Goal: Task Accomplishment & Management: Use online tool/utility

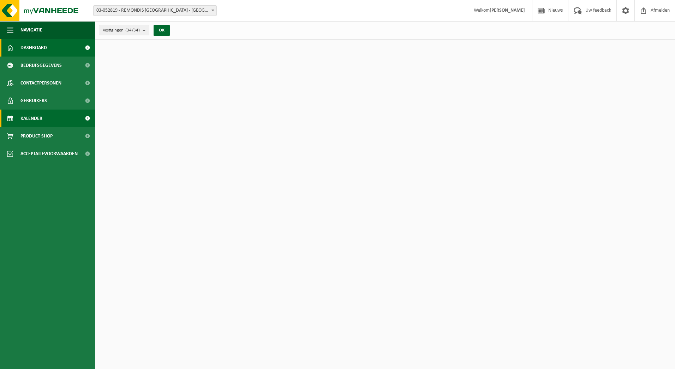
click at [32, 115] on span "Kalender" at bounding box center [31, 118] width 22 height 18
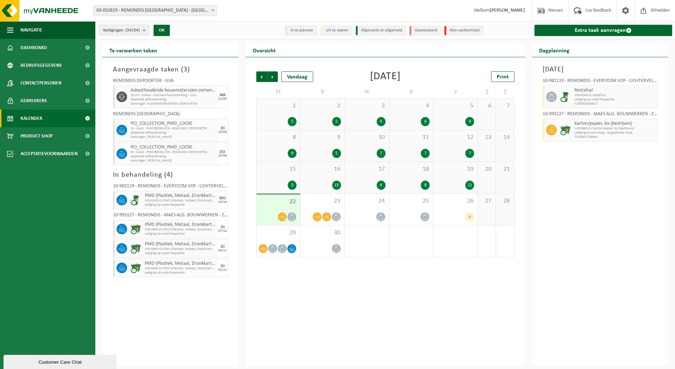
click at [291, 214] on icon at bounding box center [292, 217] width 6 height 6
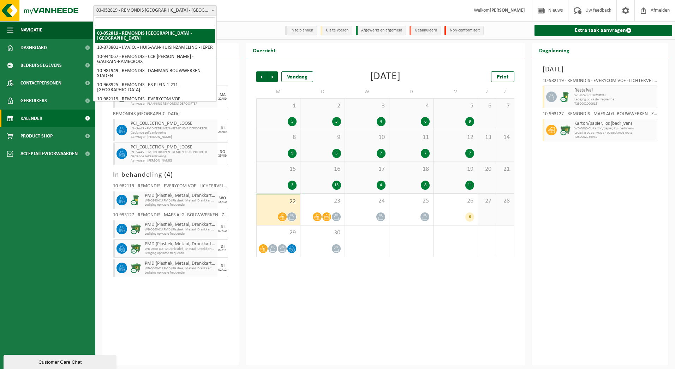
click at [186, 9] on span "03-052819 - REMONDIS [GEOGRAPHIC_DATA] - [GEOGRAPHIC_DATA]" at bounding box center [155, 11] width 123 height 10
click at [249, 7] on div "Vestiging: 03-052819 - REMONDIS WEST-VLAANDEREN - OOSTENDE 10-873801 - I.V.V.O.…" at bounding box center [337, 11] width 675 height 22
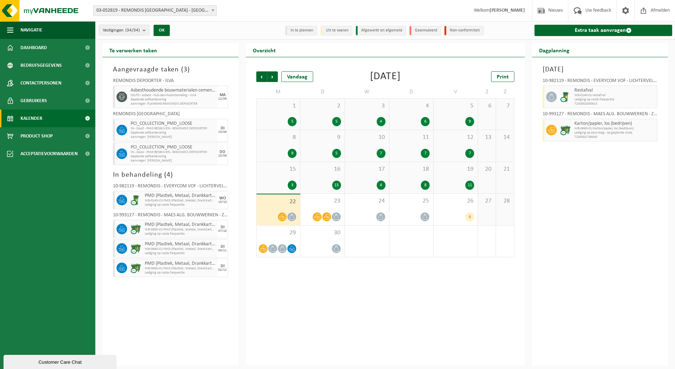
click at [136, 34] on span "Vestigingen (34/34)" at bounding box center [121, 30] width 37 height 11
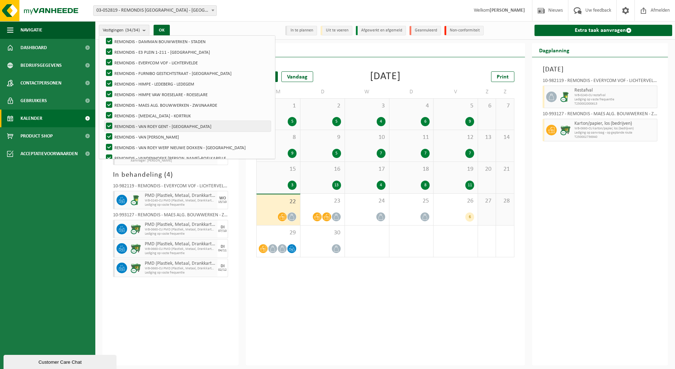
scroll to position [106, 0]
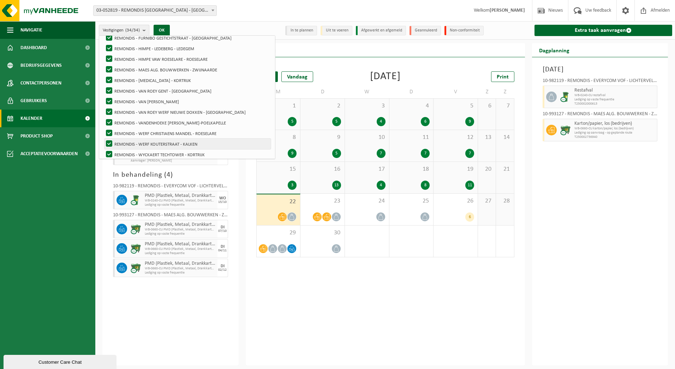
click at [231, 140] on label "REMONDIS - WERF KOUTERSTRAAT - KALKEN" at bounding box center [187, 143] width 166 height 11
click at [103, 138] on input "REMONDIS - WERF KOUTERSTRAAT - KALKEN" at bounding box center [103, 138] width 0 height 0
click at [231, 140] on label "REMONDIS - WERF KOUTERSTRAAT - KALKEN" at bounding box center [187, 143] width 166 height 11
click at [103, 138] on input "REMONDIS - WERF KOUTERSTRAAT - KALKEN" at bounding box center [103, 138] width 0 height 0
checkbox input "true"
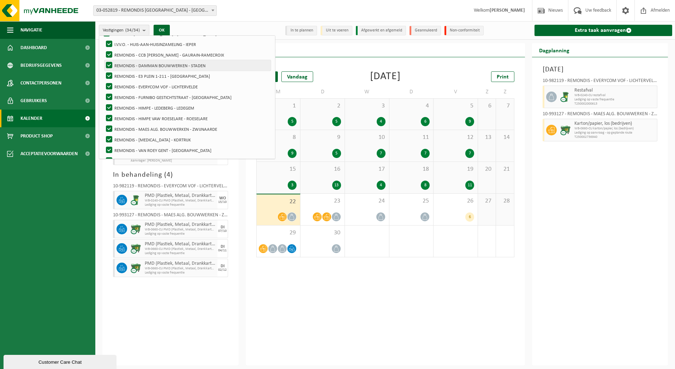
scroll to position [0, 0]
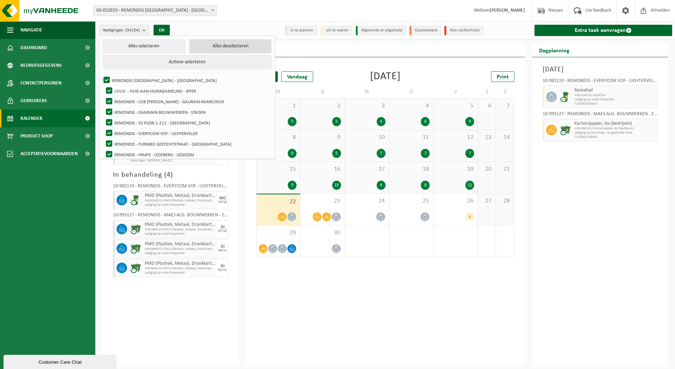
click at [189, 48] on button "Alles deselecteren" at bounding box center [230, 46] width 82 height 14
checkbox input "false"
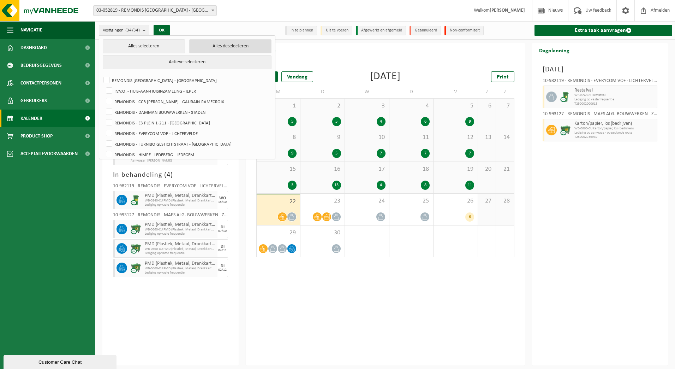
checkbox input "false"
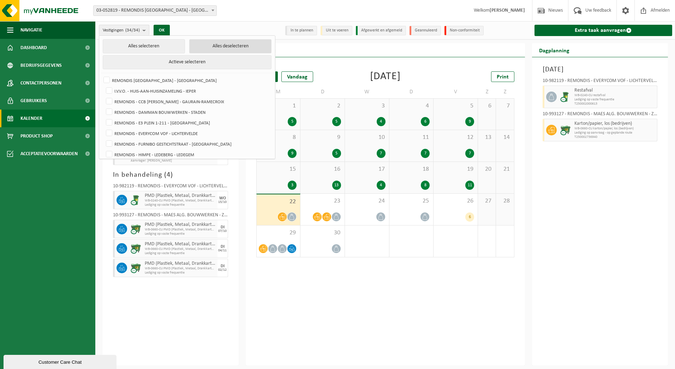
checkbox input "false"
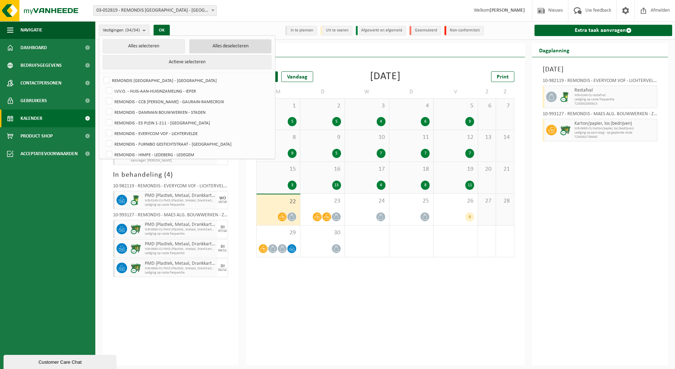
checkbox input "false"
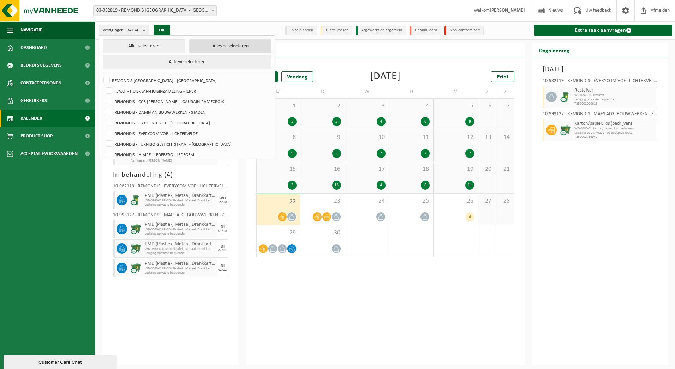
checkbox input "false"
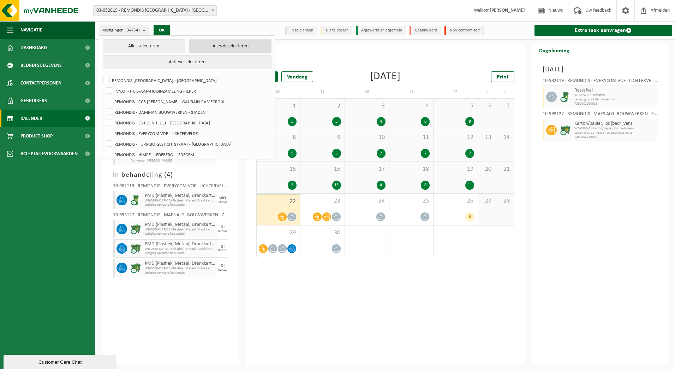
checkbox input "false"
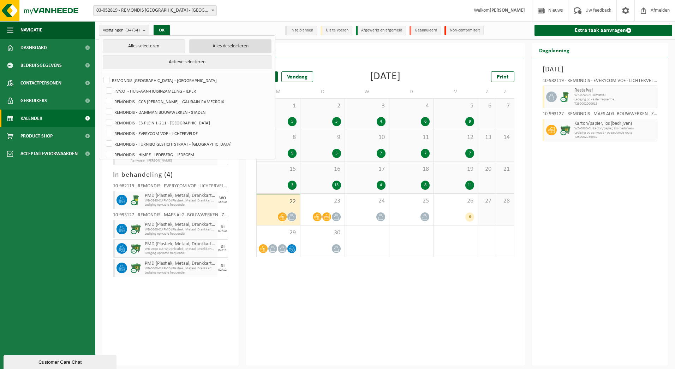
checkbox input "false"
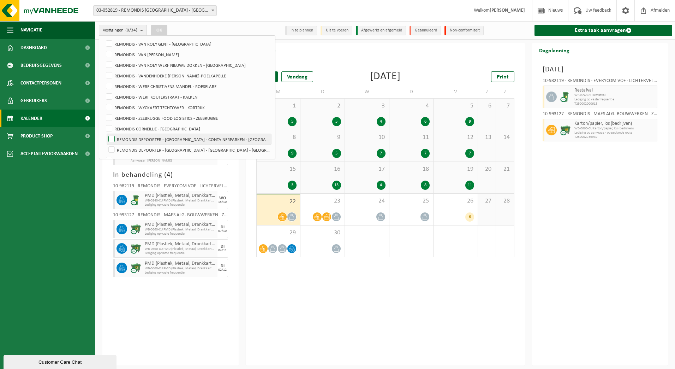
scroll to position [141, 0]
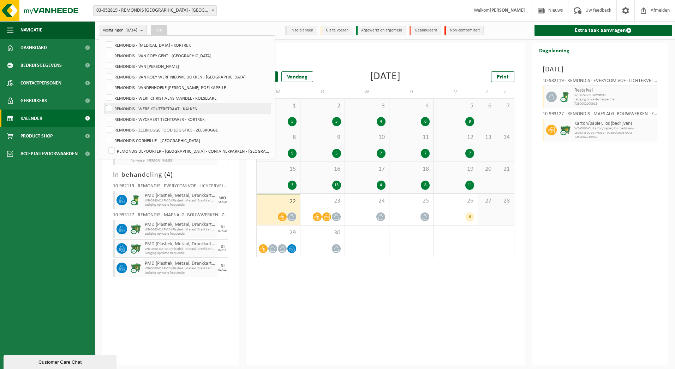
click at [194, 110] on label "REMONDIS - WERF KOUTERSTRAAT - KALKEN" at bounding box center [187, 108] width 166 height 11
click at [103, 103] on input "REMONDIS - WERF KOUTERSTRAAT - KALKEN" at bounding box center [103, 103] width 0 height 0
checkbox input "true"
click at [165, 29] on button "OK" at bounding box center [159, 30] width 16 height 11
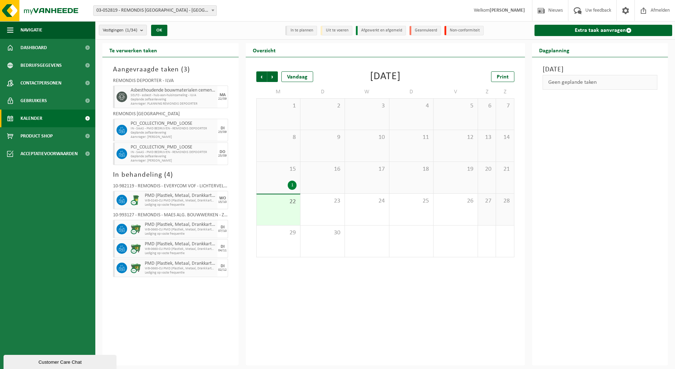
click at [283, 194] on div "22" at bounding box center [279, 209] width 44 height 31
click at [285, 175] on div "15 1" at bounding box center [279, 177] width 44 height 31
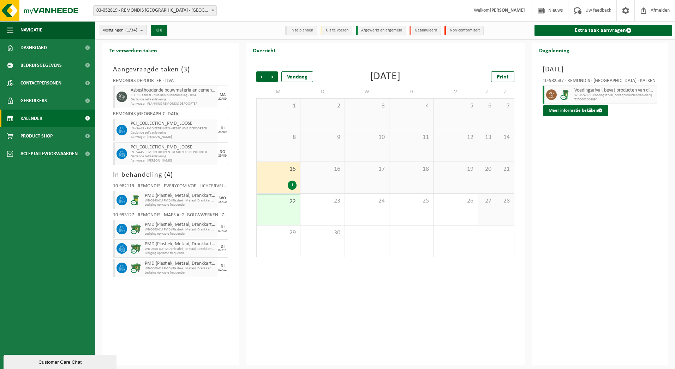
click at [585, 94] on span "WB-0240-CU voedingsafval, bevat producten van dierlijke oors" at bounding box center [614, 95] width 81 height 4
click at [597, 28] on link "Extra taak aanvragen" at bounding box center [603, 30] width 138 height 11
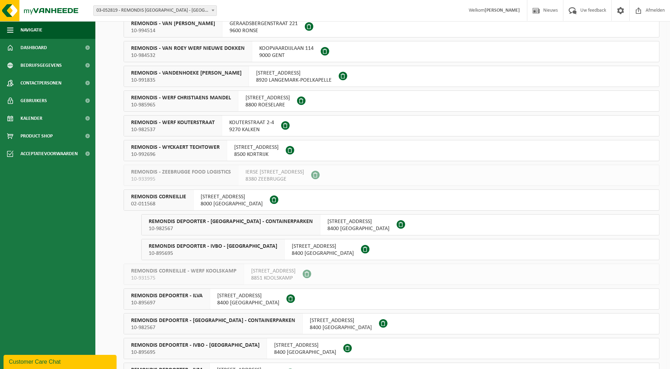
scroll to position [247, 0]
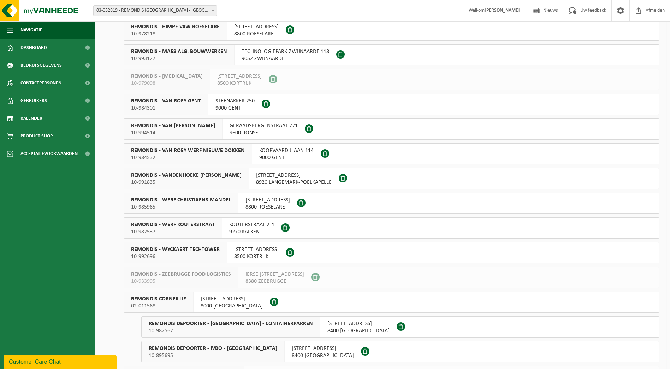
click at [289, 227] on div at bounding box center [286, 227] width 10 height 20
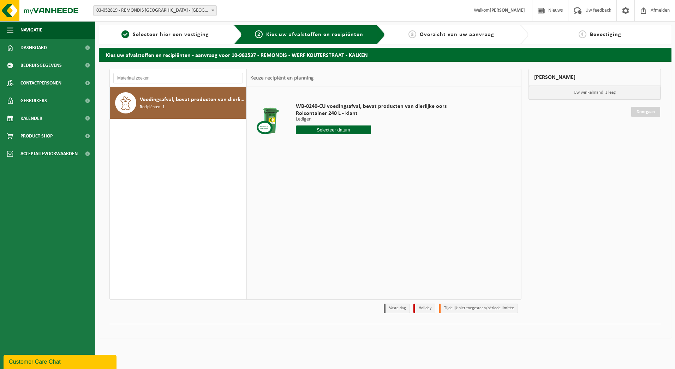
click at [337, 128] on input "text" at bounding box center [334, 129] width 76 height 9
click at [300, 219] on div "29" at bounding box center [302, 214] width 12 height 11
type input "Van 2025-09-29"
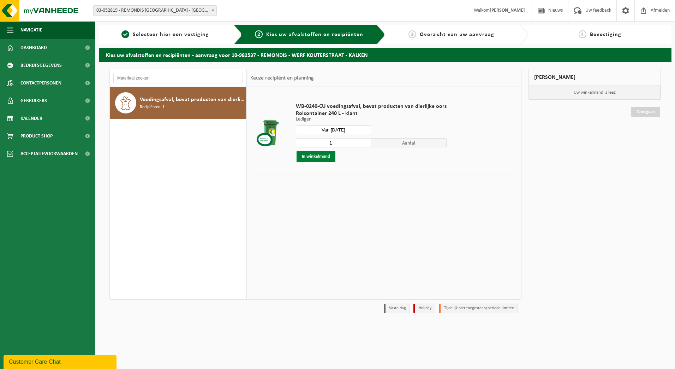
click at [323, 156] on button "In winkelmand" at bounding box center [316, 156] width 39 height 11
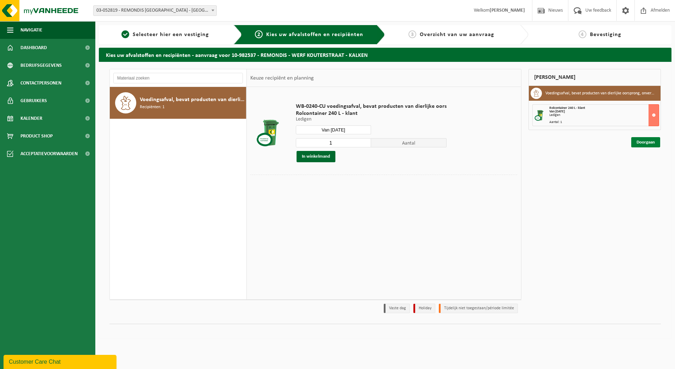
click at [651, 144] on link "Doorgaan" at bounding box center [645, 142] width 29 height 10
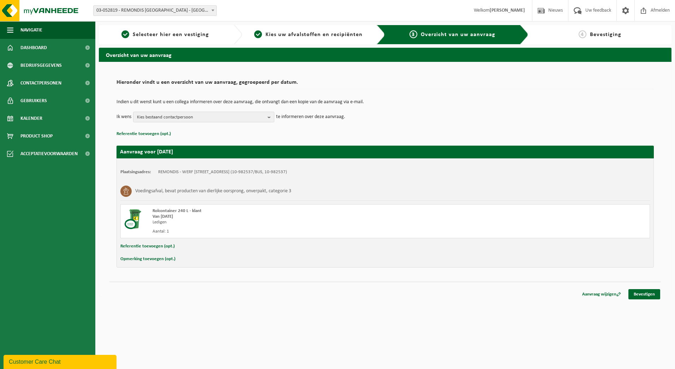
click at [237, 122] on div "Indien u dit wenst kunt u een collega informeren over deze aanvraag, die ontvan…" at bounding box center [384, 110] width 537 height 37
click at [238, 121] on span "Kies bestaand contactpersoon" at bounding box center [201, 117] width 128 height 11
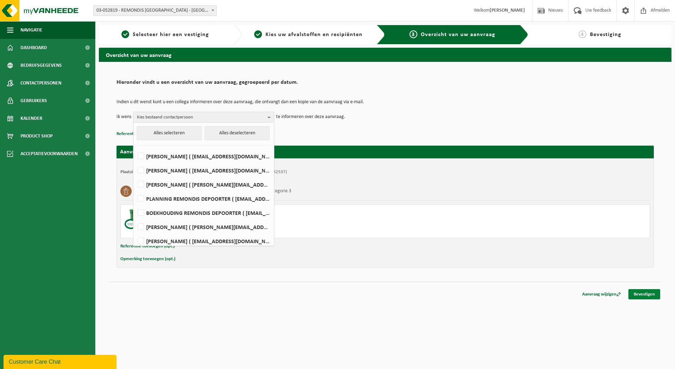
click at [647, 298] on link "Bevestigen" at bounding box center [644, 294] width 32 height 10
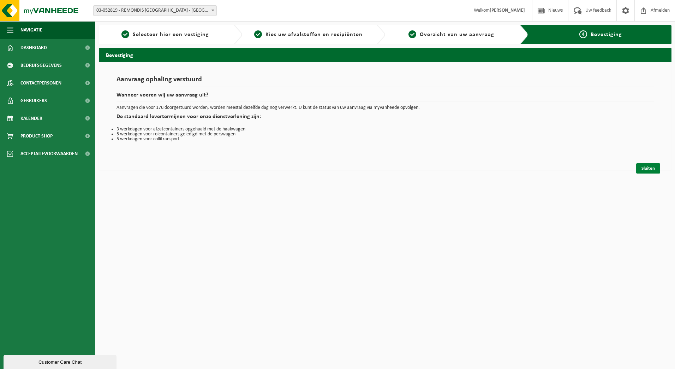
click at [641, 168] on link "Sluiten" at bounding box center [648, 168] width 24 height 10
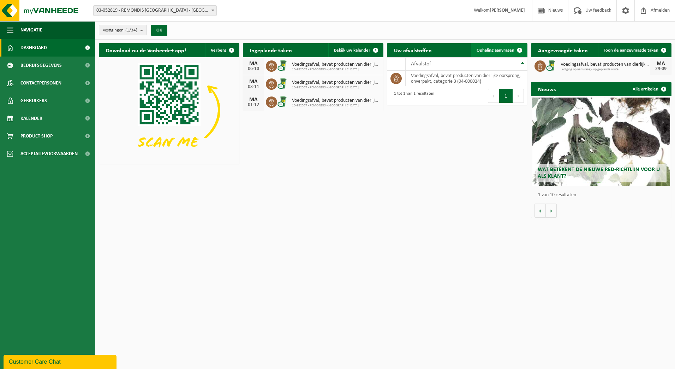
click at [496, 50] on span "Ophaling aanvragen" at bounding box center [496, 50] width 38 height 5
